Goal: Check status: Check status

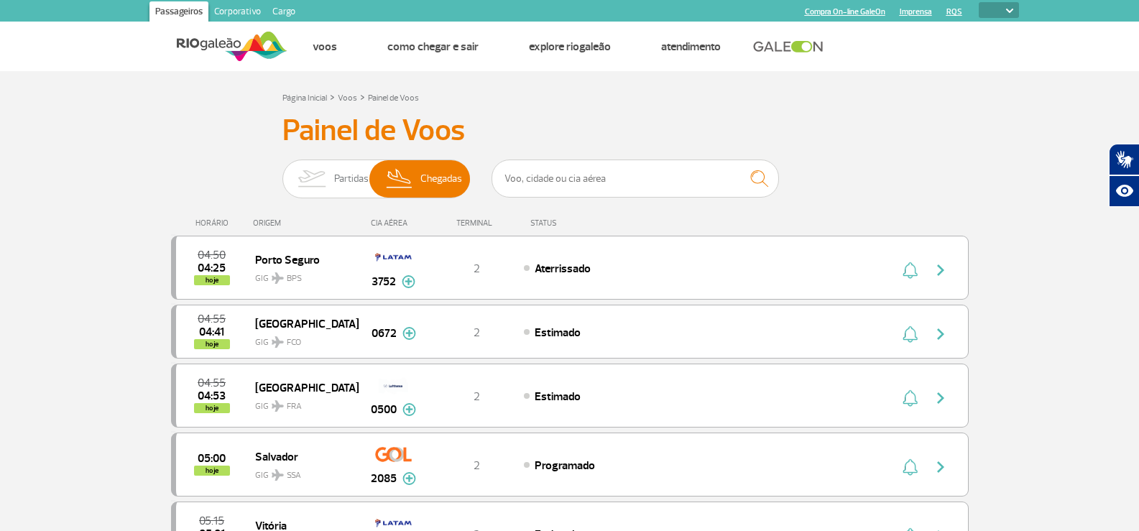
select select
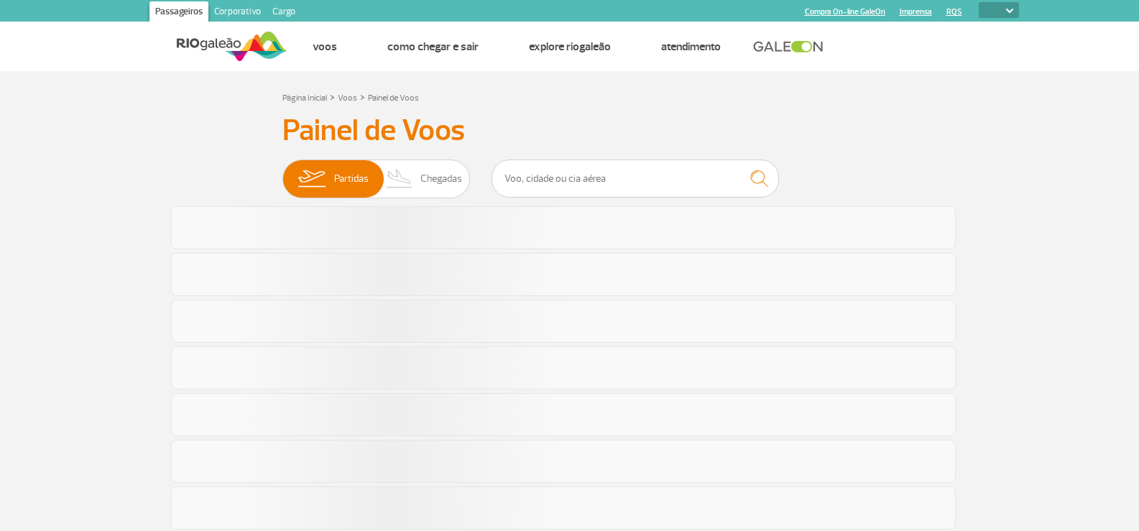
select select
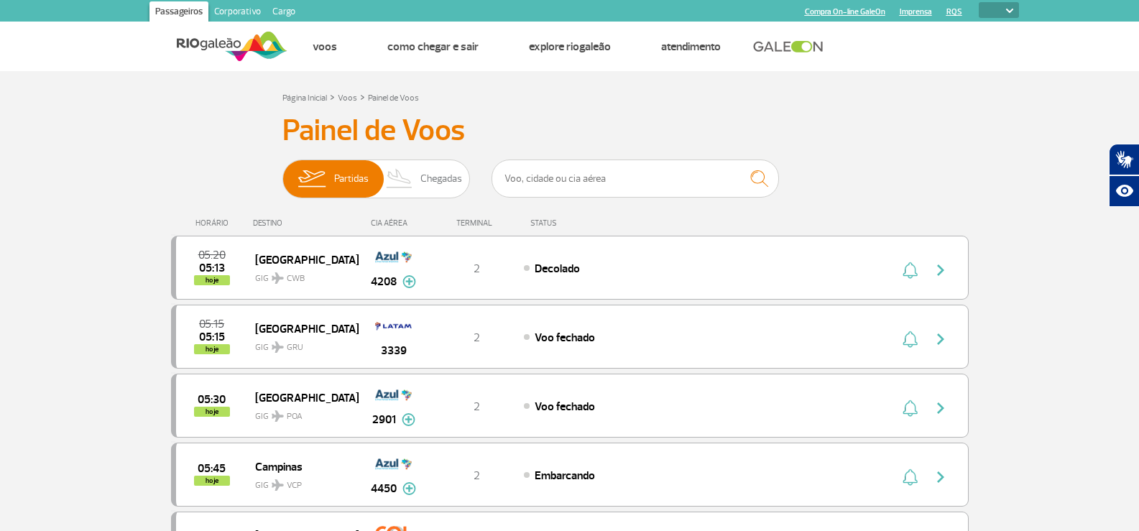
click at [51, 56] on header "Passageiros Corporativo Cargo Compra On-line GaleOn Imprensa RQS PT ENG ESP Pág…" at bounding box center [569, 35] width 1139 height 71
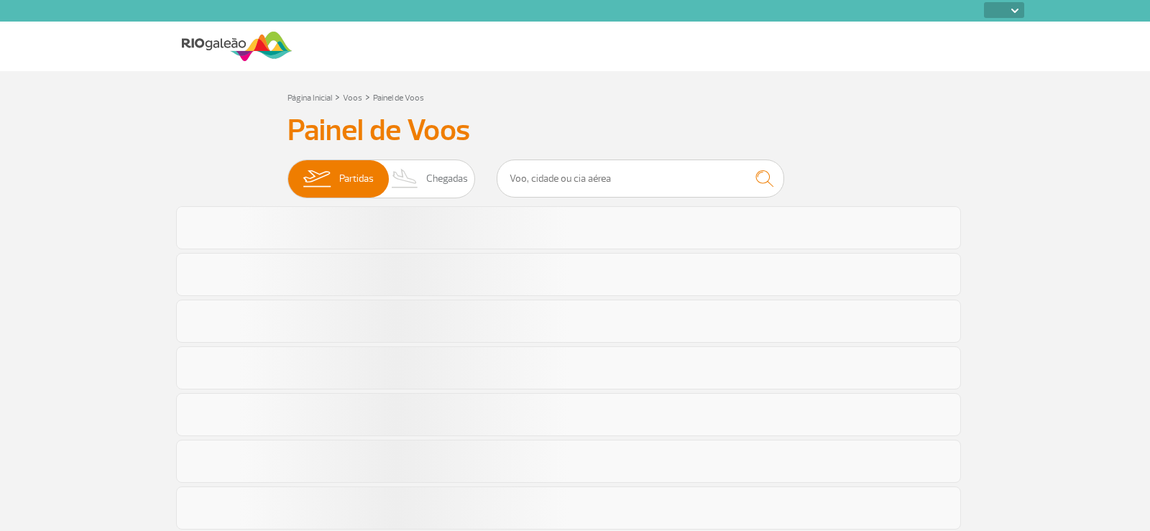
select select
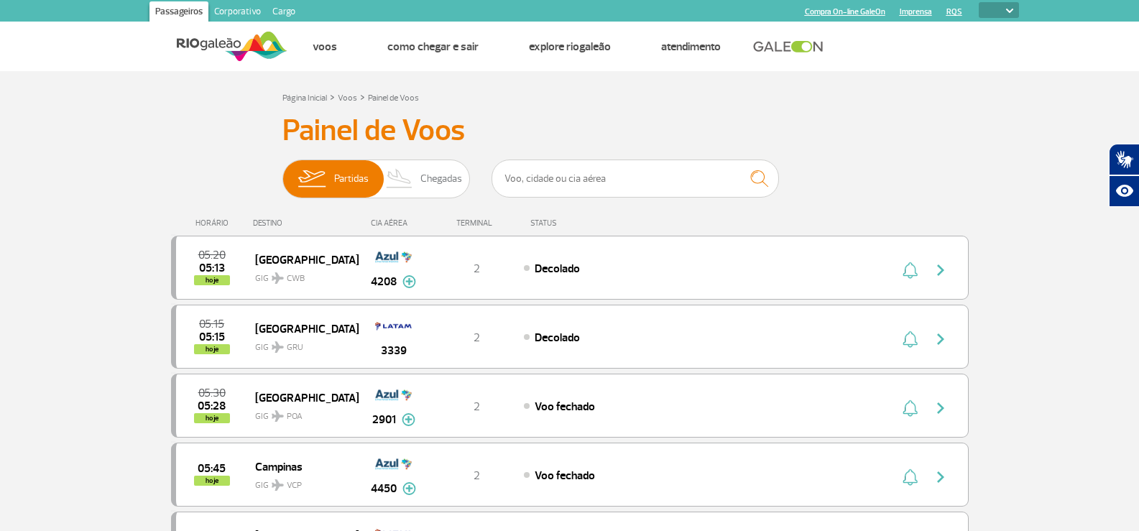
click at [415, 185] on img at bounding box center [400, 178] width 42 height 37
click at [282, 172] on input "Partidas Chegadas" at bounding box center [282, 172] width 0 height 0
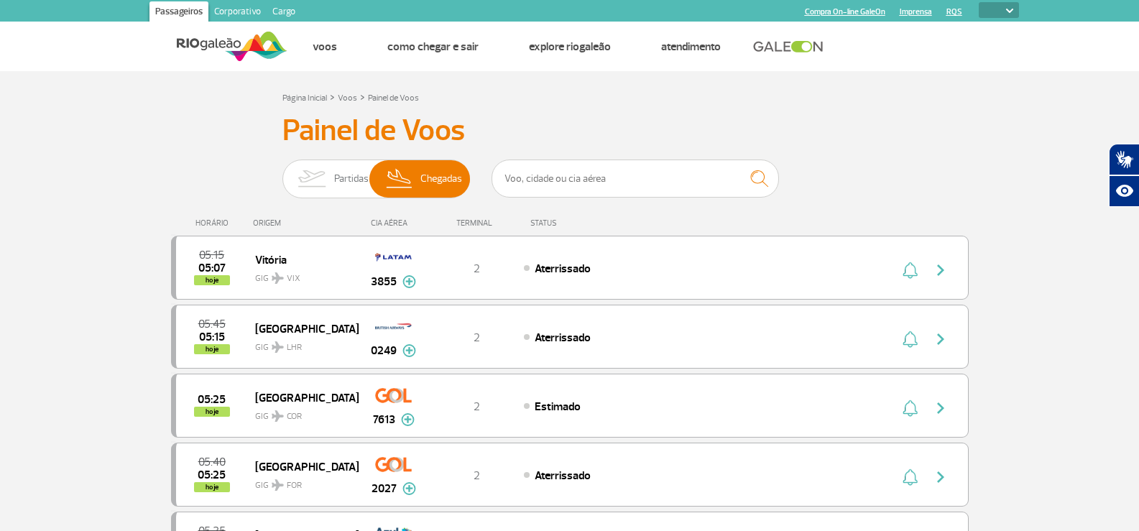
click at [68, 66] on header "Passageiros Corporativo Cargo Compra On-line GaleOn Imprensa RQS PT ENG ESP Pág…" at bounding box center [569, 35] width 1139 height 71
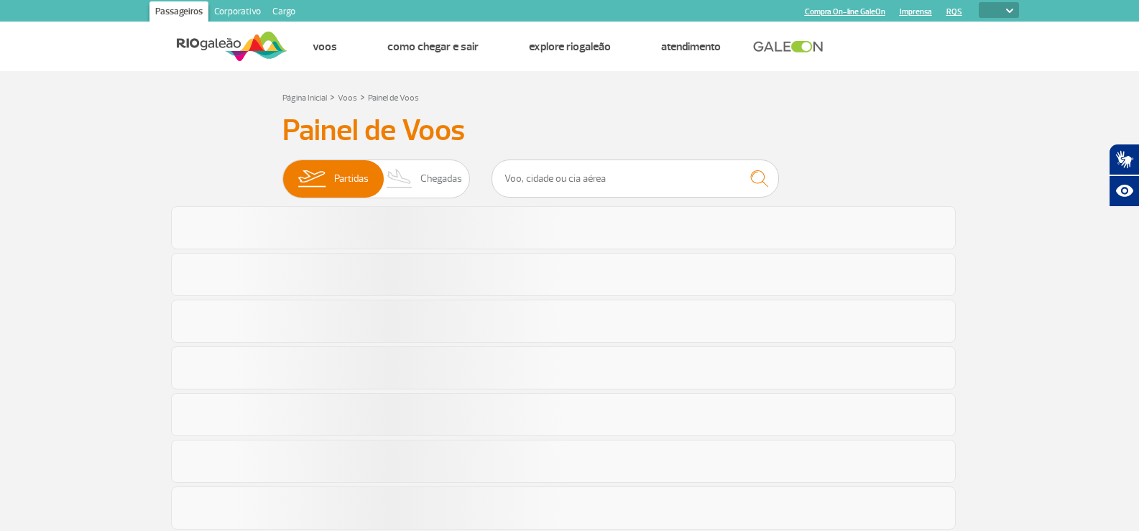
select select
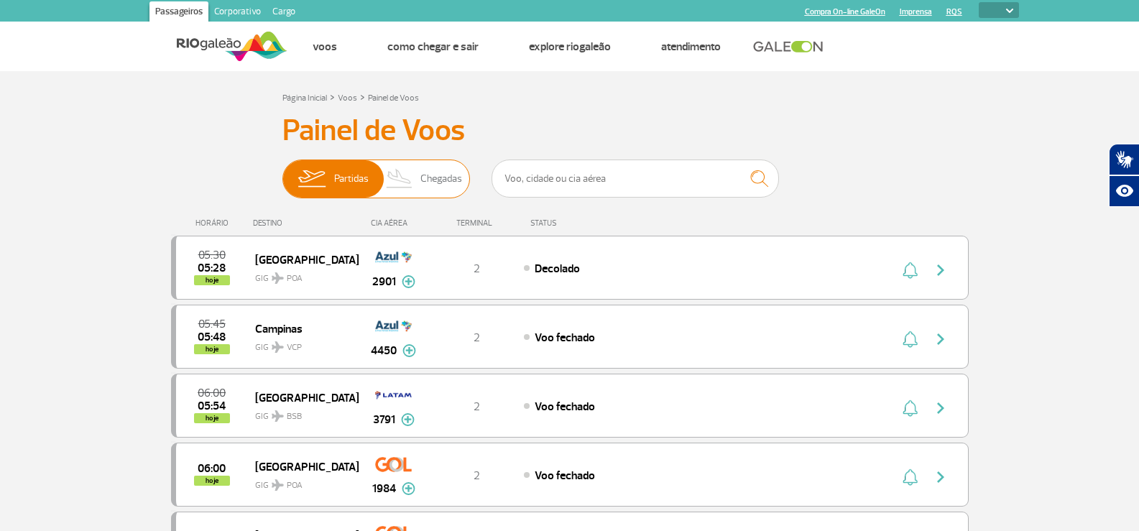
click at [420, 173] on span "Partidas Chegadas" at bounding box center [376, 179] width 188 height 39
click at [436, 182] on span "Chegadas" at bounding box center [441, 178] width 42 height 37
click at [282, 172] on input "Partidas Chegadas" at bounding box center [282, 172] width 0 height 0
select select
click at [434, 175] on span "Chegadas" at bounding box center [441, 178] width 42 height 37
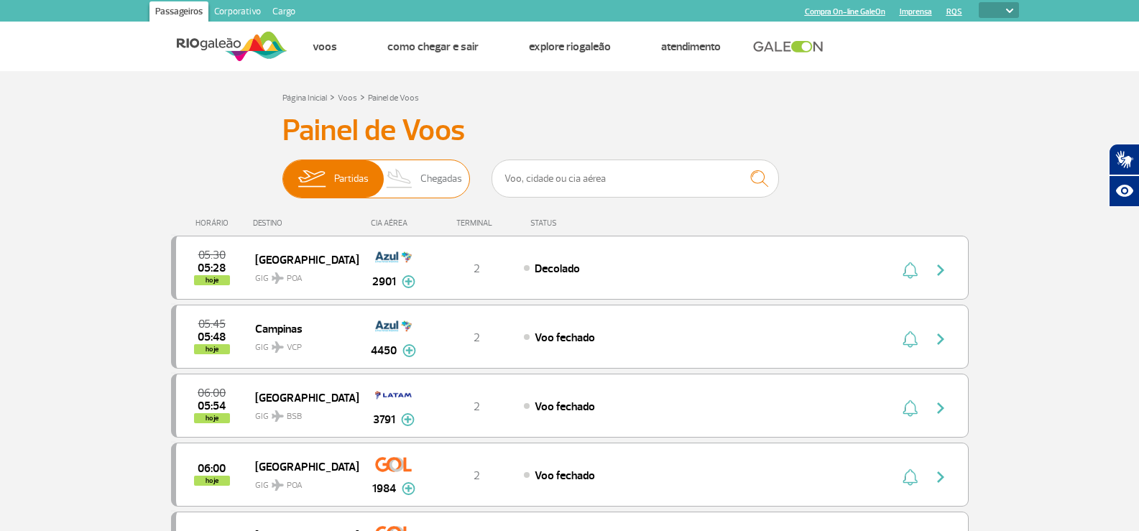
click at [282, 172] on input "Partidas Chegadas" at bounding box center [282, 172] width 0 height 0
